Goal: Download file/media

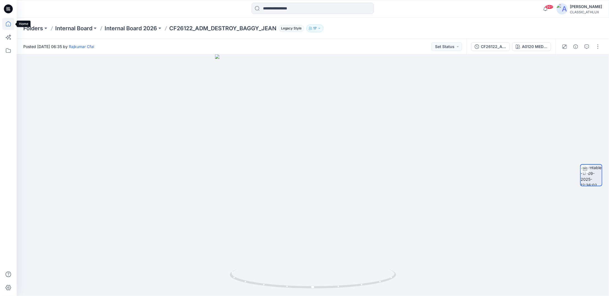
click at [12, 23] on icon at bounding box center [8, 24] width 12 height 12
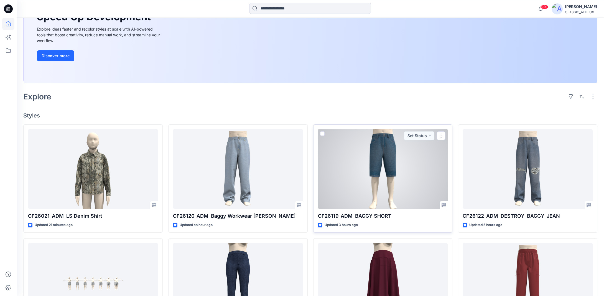
scroll to position [111, 0]
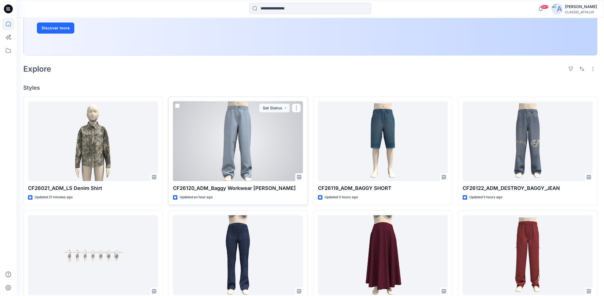
click at [232, 153] on div at bounding box center [238, 141] width 130 height 80
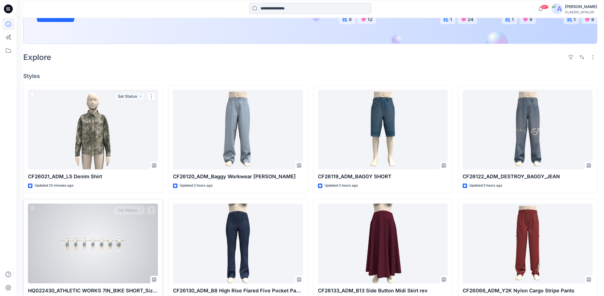
scroll to position [139, 0]
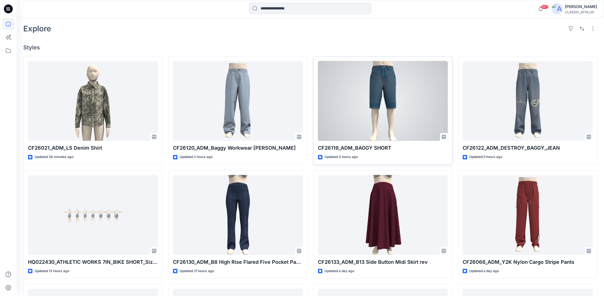
scroll to position [135, 0]
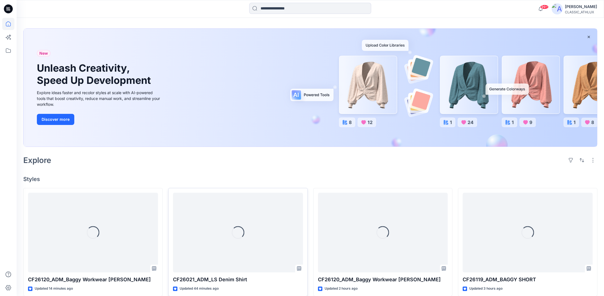
scroll to position [111, 0]
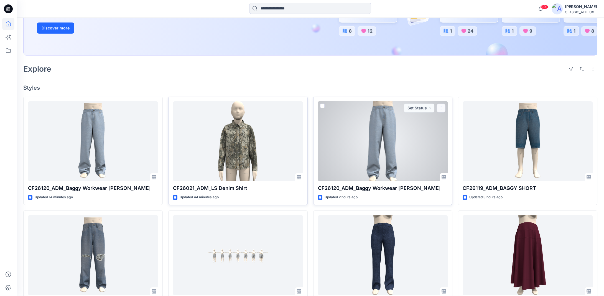
click at [443, 108] on button "button" at bounding box center [441, 107] width 9 height 9
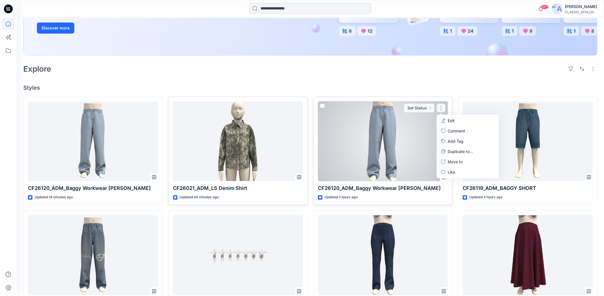
click at [456, 122] on button "Edit" at bounding box center [468, 120] width 60 height 10
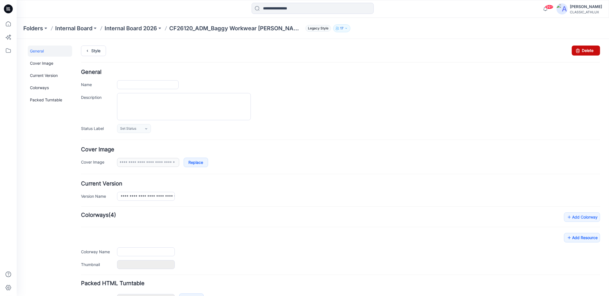
click at [580, 50] on link "Delete" at bounding box center [585, 50] width 28 height 10
type input "**********"
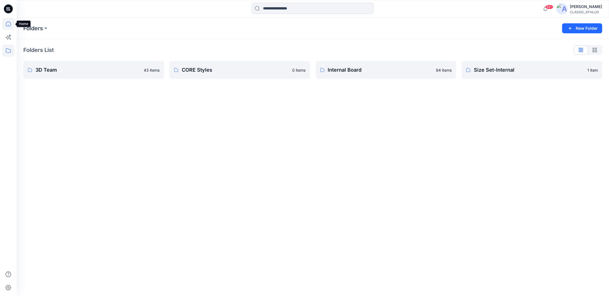
click at [9, 24] on icon at bounding box center [8, 24] width 12 height 12
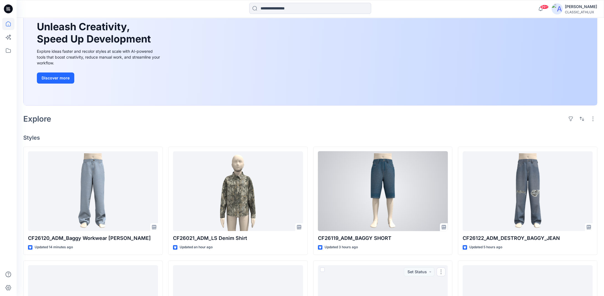
scroll to position [52, 0]
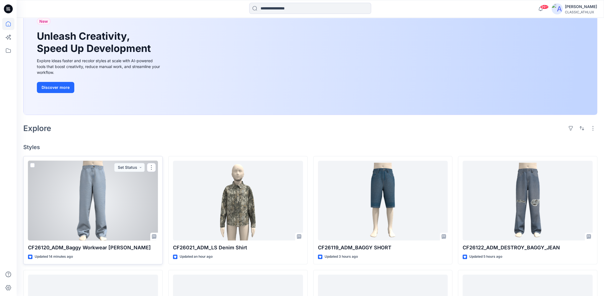
click at [130, 214] on div at bounding box center [93, 201] width 130 height 80
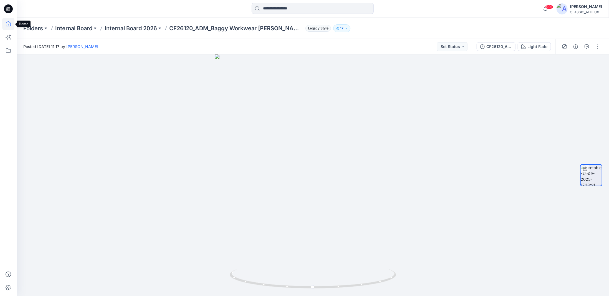
click at [9, 26] on icon at bounding box center [8, 24] width 12 height 12
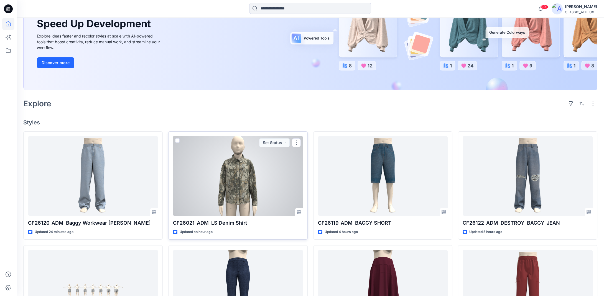
scroll to position [111, 0]
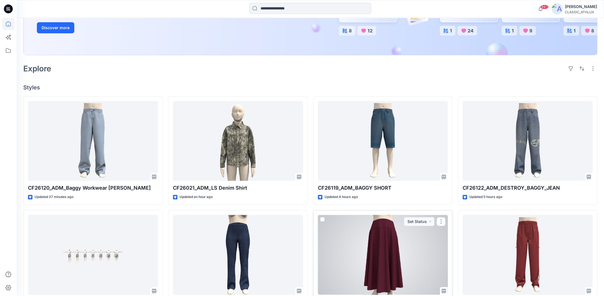
scroll to position [111, 0]
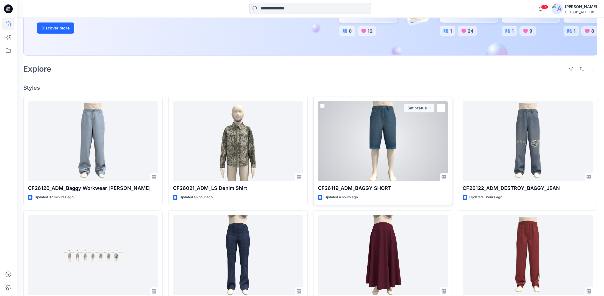
click at [386, 155] on div at bounding box center [383, 141] width 130 height 80
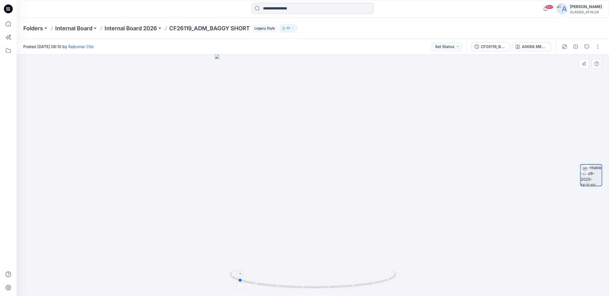
drag, startPoint x: 393, startPoint y: 278, endPoint x: 318, endPoint y: 277, distance: 75.1
click at [318, 277] on icon at bounding box center [314, 279] width 168 height 21
click at [499, 48] on div "CF26119_BAGGY SHORT" at bounding box center [493, 47] width 26 height 6
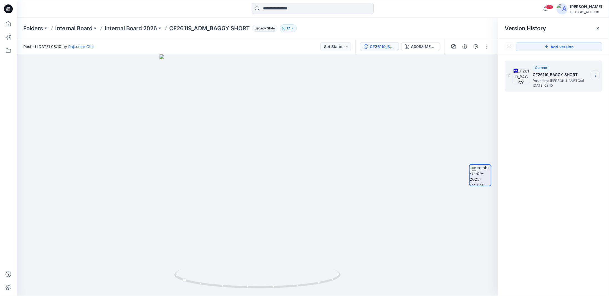
click at [595, 74] on icon at bounding box center [595, 75] width 4 height 4
click at [569, 90] on div "Download Source BW File" at bounding box center [565, 85] width 64 height 11
click at [597, 28] on icon at bounding box center [597, 28] width 2 height 2
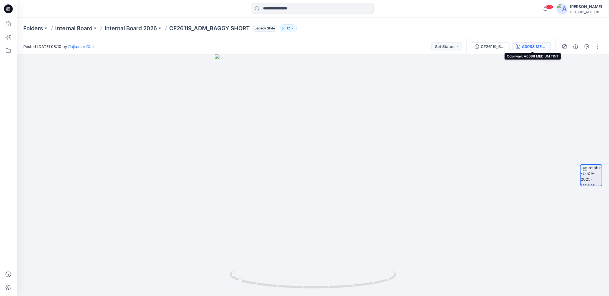
click at [523, 46] on div "A0088 MEDIUM TINT" at bounding box center [535, 47] width 26 height 6
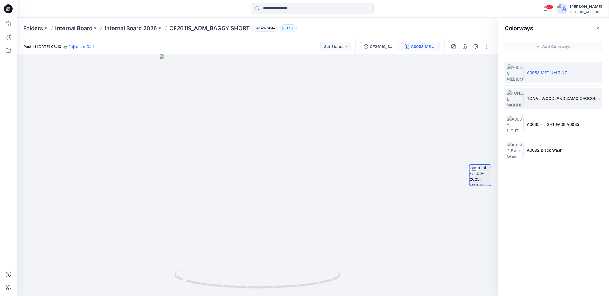
click at [536, 102] on li "TONAL WOODLAND CAMO CHOCOLATE FUDGE" at bounding box center [553, 98] width 98 height 21
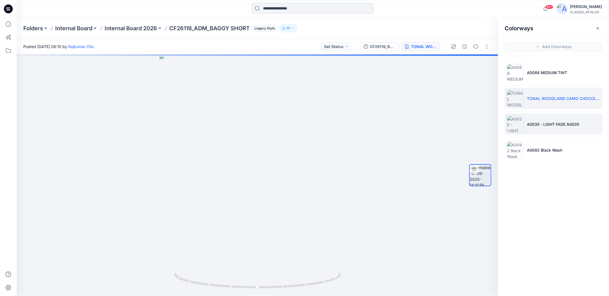
click at [532, 128] on li "A0035 - LIGHT FADE A0035" at bounding box center [553, 123] width 98 height 21
click at [124, 29] on p "Internal Board 2026" at bounding box center [131, 28] width 52 height 8
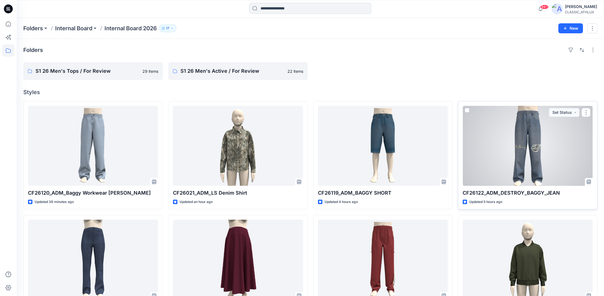
click at [561, 142] on div at bounding box center [528, 146] width 130 height 80
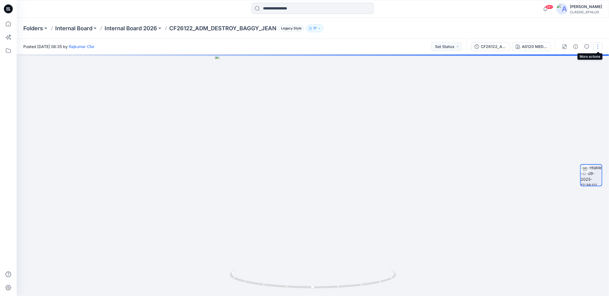
click at [598, 47] on button "button" at bounding box center [597, 46] width 9 height 9
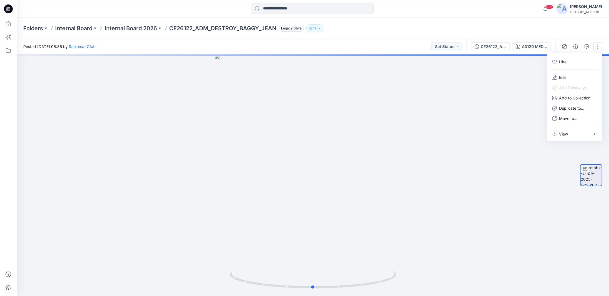
click at [505, 91] on div at bounding box center [313, 174] width 592 height 241
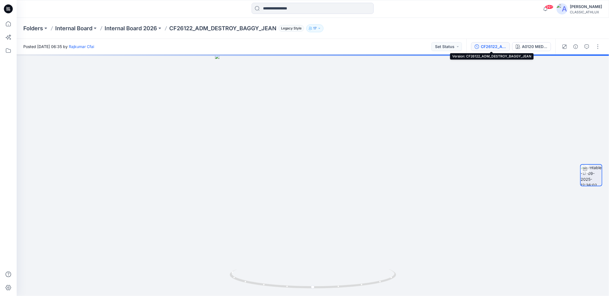
click at [500, 49] on div "CF26122_ADM_DESTROY_BAGGY_JEAN" at bounding box center [493, 47] width 26 height 6
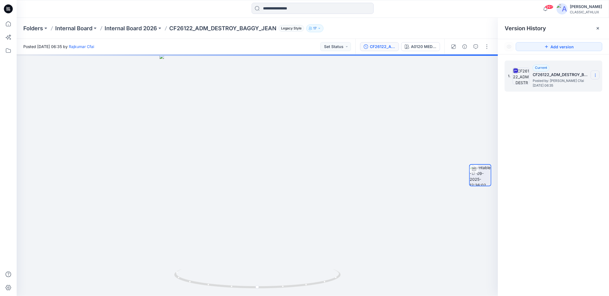
click at [596, 74] on icon at bounding box center [595, 75] width 4 height 4
click at [550, 86] on span "Download Source BW File" at bounding box center [567, 86] width 47 height 7
